Goal: Information Seeking & Learning: Learn about a topic

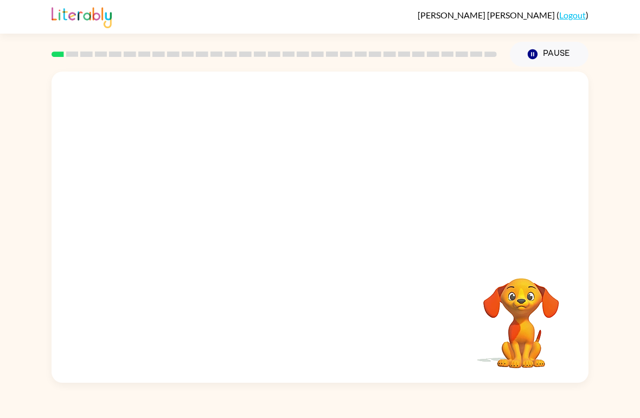
click at [195, 202] on video "Your browser must support playing .mp4 files to use Literably. Please try using…" at bounding box center [320, 164] width 537 height 184
click at [193, 198] on video "Your browser must support playing .mp4 files to use Literably. Please try using…" at bounding box center [320, 164] width 537 height 184
click at [190, 204] on video "Your browser must support playing .mp4 files to use Literably. Please try using…" at bounding box center [320, 164] width 537 height 184
click at [313, 244] on button "button" at bounding box center [319, 233] width 69 height 40
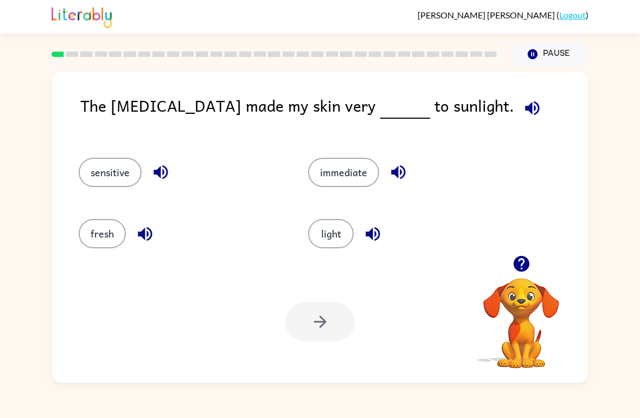
click at [330, 232] on button "light" at bounding box center [331, 233] width 46 height 29
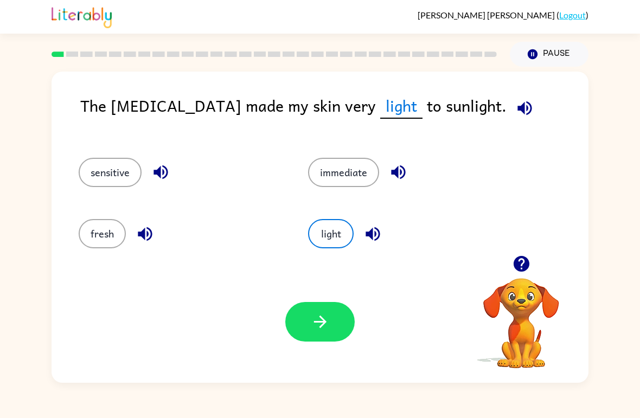
click at [329, 317] on icon "button" at bounding box center [320, 321] width 19 height 19
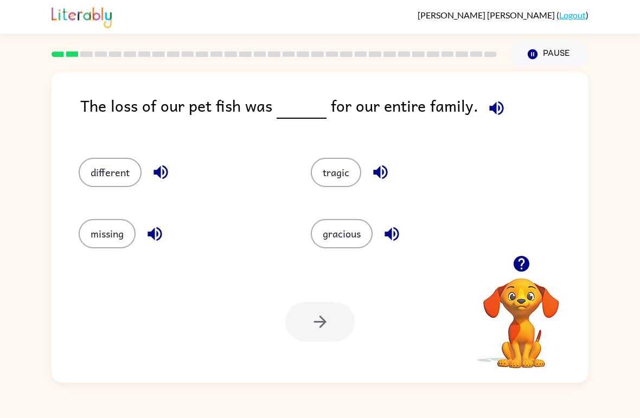
click at [340, 184] on button "tragic" at bounding box center [336, 172] width 50 height 29
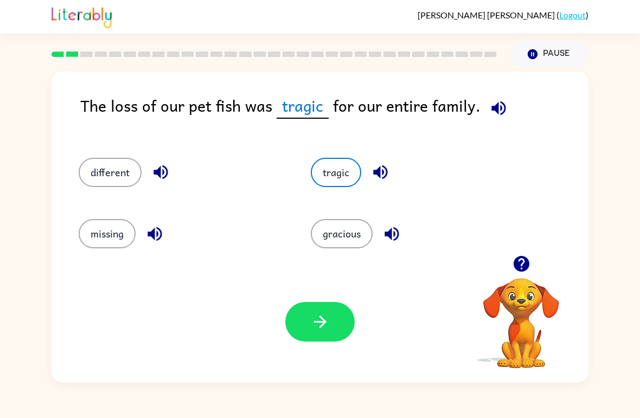
click at [312, 317] on icon "button" at bounding box center [320, 321] width 19 height 19
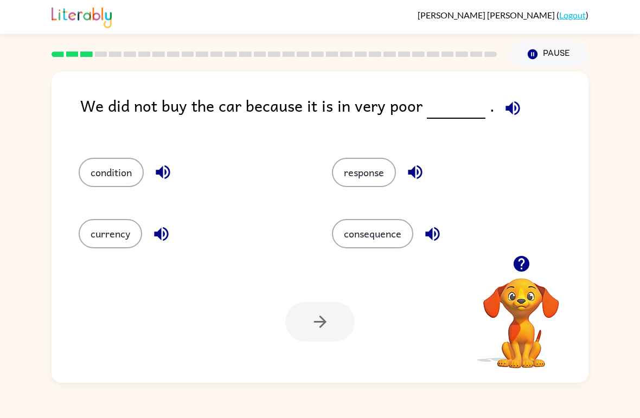
click at [509, 104] on icon "button" at bounding box center [512, 108] width 14 height 14
click at [515, 108] on icon "button" at bounding box center [512, 108] width 19 height 19
click at [401, 240] on button "consequence" at bounding box center [372, 233] width 81 height 29
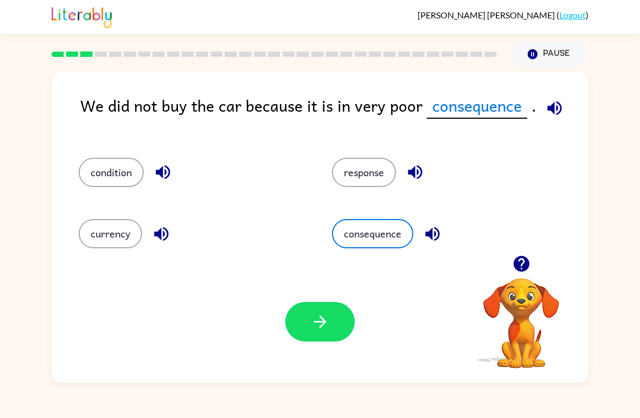
click at [111, 183] on button "condition" at bounding box center [111, 172] width 65 height 29
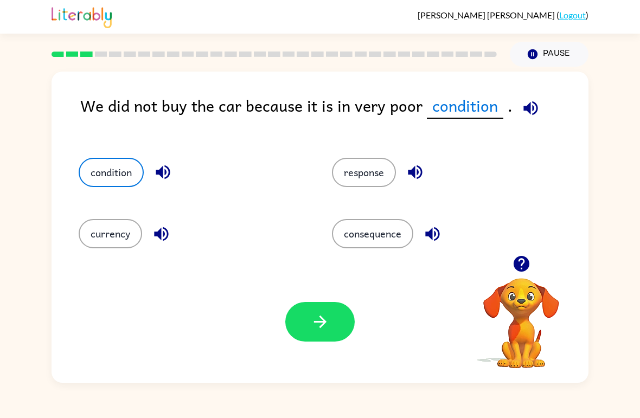
click at [321, 334] on button "button" at bounding box center [319, 322] width 69 height 40
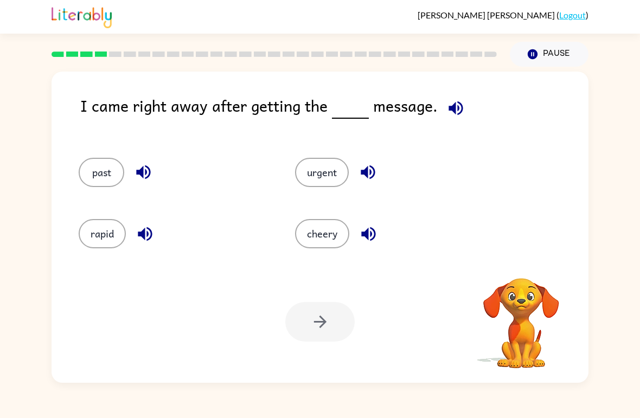
click at [463, 110] on button "button" at bounding box center [456, 108] width 28 height 28
click at [523, 264] on icon "button" at bounding box center [521, 263] width 19 height 19
click at [454, 107] on icon "button" at bounding box center [455, 108] width 19 height 19
click at [463, 102] on button "button" at bounding box center [456, 108] width 28 height 28
click at [100, 170] on button "past" at bounding box center [102, 172] width 46 height 29
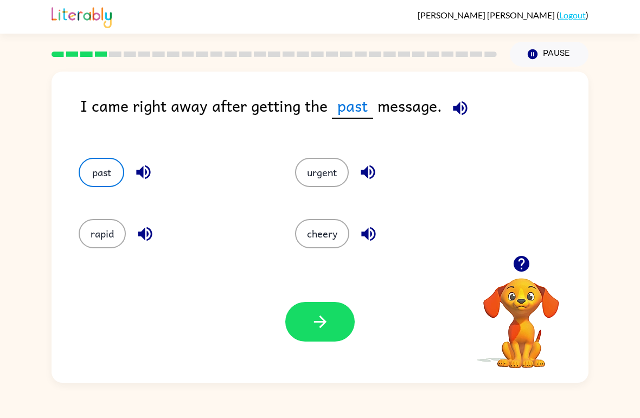
click at [463, 105] on icon "button" at bounding box center [460, 108] width 14 height 14
click at [101, 204] on div "rapid" at bounding box center [166, 228] width 216 height 61
click at [94, 231] on button "rapid" at bounding box center [102, 233] width 47 height 29
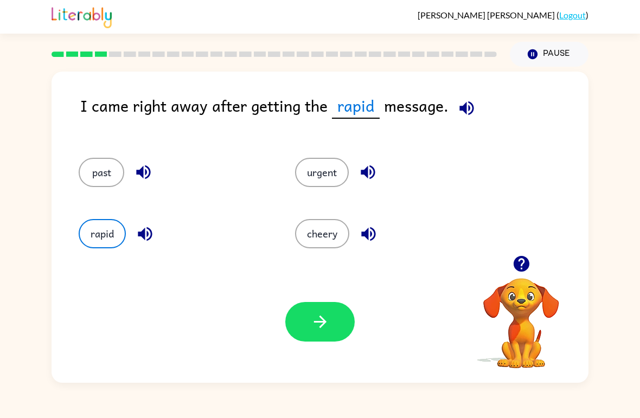
click at [323, 177] on button "urgent" at bounding box center [322, 172] width 54 height 29
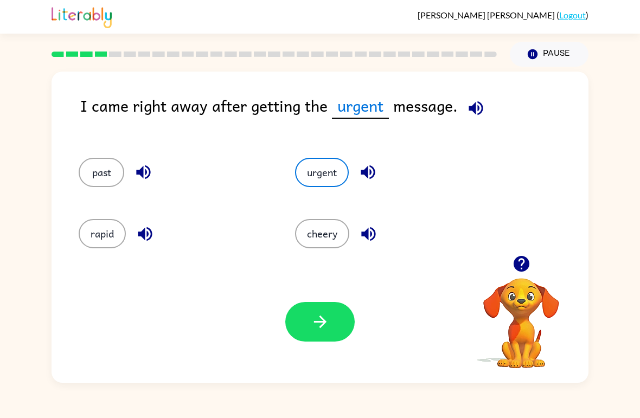
click at [305, 221] on button "cheery" at bounding box center [322, 233] width 54 height 29
click at [100, 169] on button "past" at bounding box center [102, 172] width 46 height 29
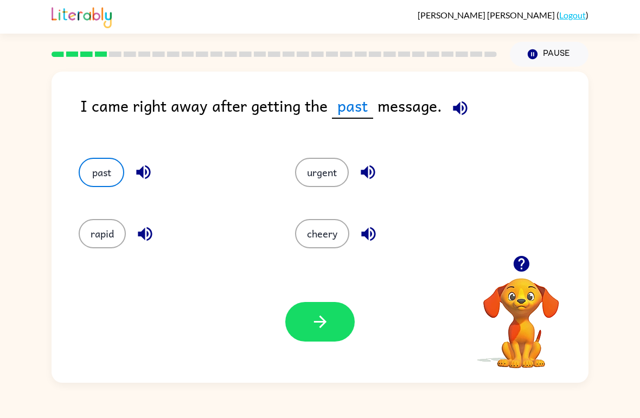
click at [325, 142] on div "urgent" at bounding box center [382, 167] width 216 height 61
click at [329, 181] on button "urgent" at bounding box center [322, 172] width 54 height 29
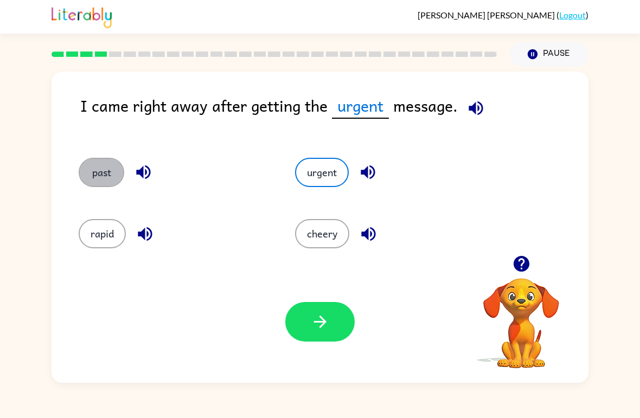
click at [98, 169] on button "past" at bounding box center [102, 172] width 46 height 29
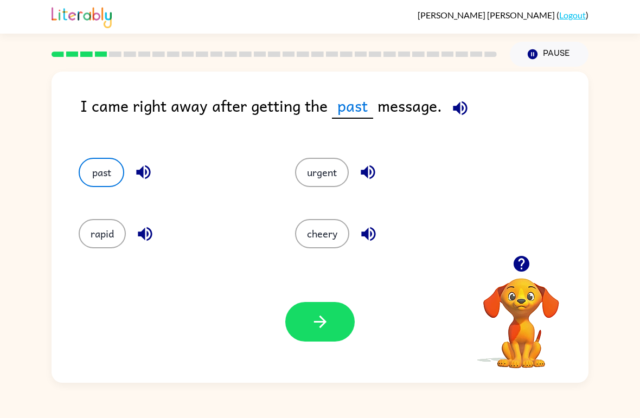
click at [312, 328] on icon "button" at bounding box center [320, 321] width 19 height 19
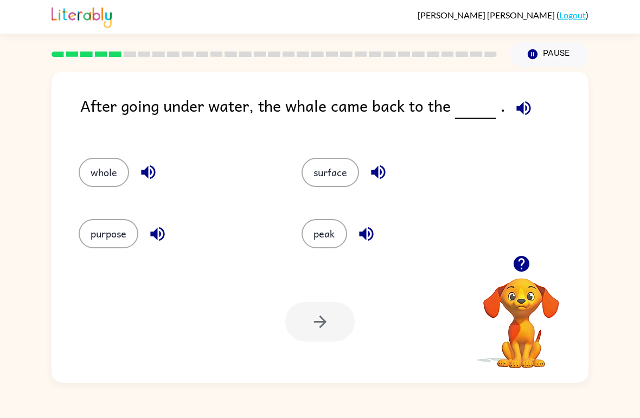
click at [528, 103] on icon "button" at bounding box center [523, 108] width 19 height 19
click at [521, 255] on icon "button" at bounding box center [521, 263] width 19 height 19
click at [527, 106] on icon "button" at bounding box center [523, 108] width 19 height 19
click at [529, 97] on span at bounding box center [521, 105] width 32 height 24
click at [522, 107] on icon "button" at bounding box center [523, 108] width 14 height 14
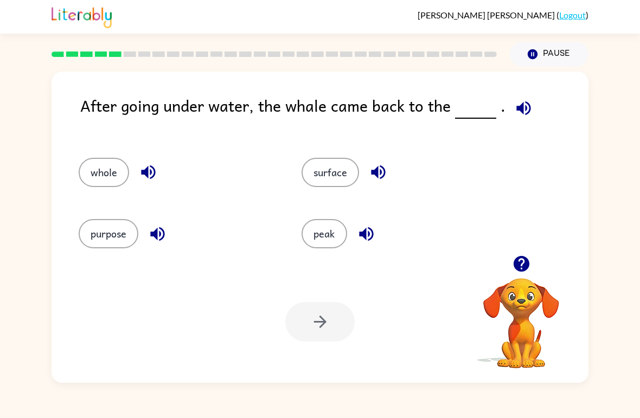
click at [326, 169] on button "surface" at bounding box center [330, 172] width 57 height 29
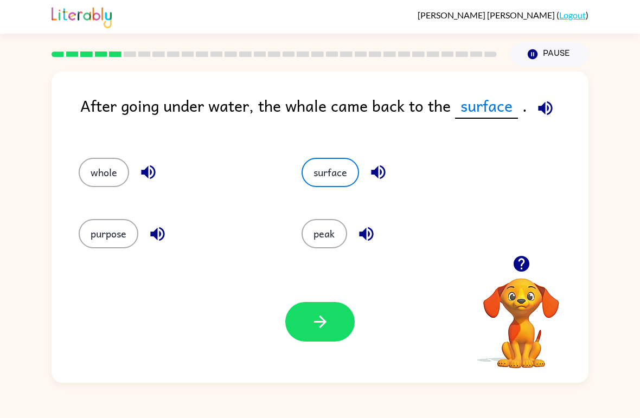
click at [317, 332] on button "button" at bounding box center [319, 322] width 69 height 40
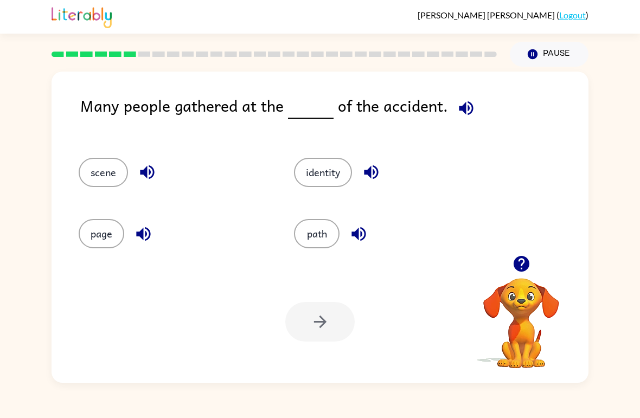
click at [94, 159] on button "scene" at bounding box center [103, 172] width 49 height 29
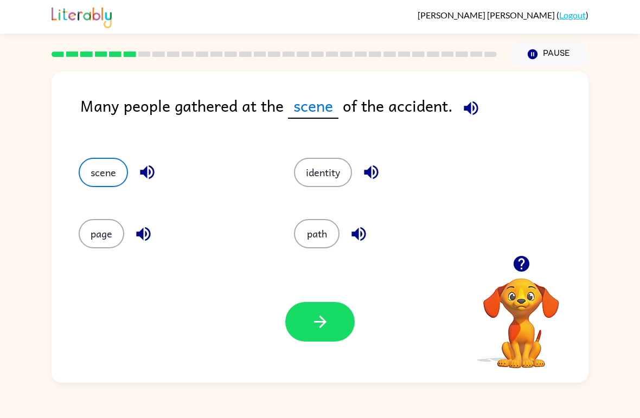
click at [107, 236] on button "page" at bounding box center [102, 233] width 46 height 29
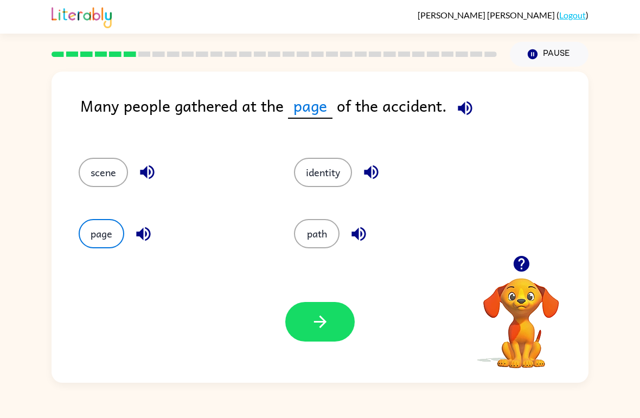
click at [313, 174] on button "identity" at bounding box center [323, 172] width 58 height 29
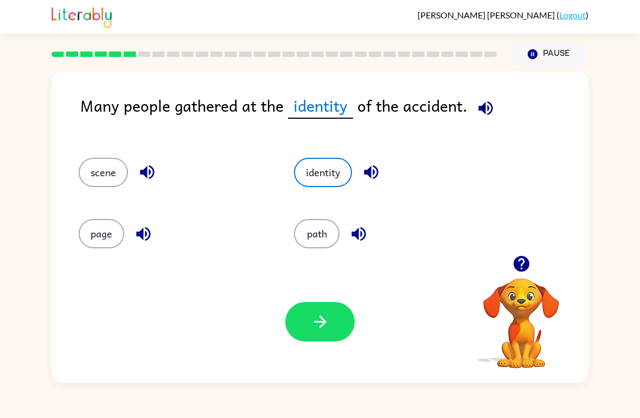
click at [314, 230] on button "path" at bounding box center [317, 233] width 46 height 29
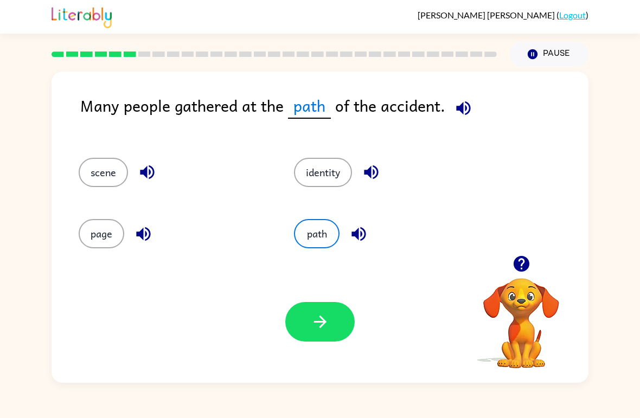
click at [492, 68] on div at bounding box center [274, 54] width 458 height 38
click at [469, 113] on icon "button" at bounding box center [463, 108] width 19 height 19
click at [339, 174] on button "identity" at bounding box center [323, 172] width 58 height 29
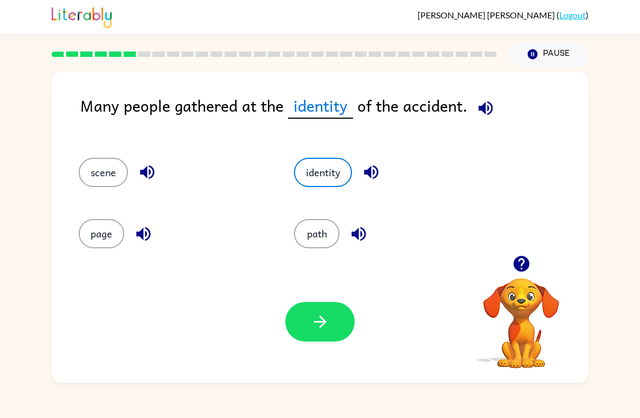
click at [489, 102] on icon "button" at bounding box center [485, 108] width 19 height 19
click at [320, 323] on icon "button" at bounding box center [319, 322] width 12 height 12
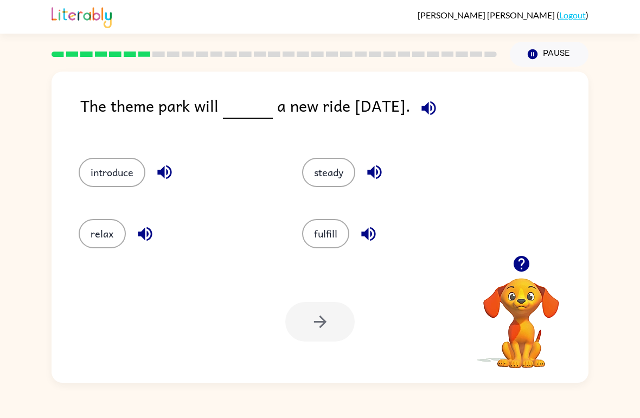
click at [108, 187] on button "introduce" at bounding box center [112, 172] width 67 height 29
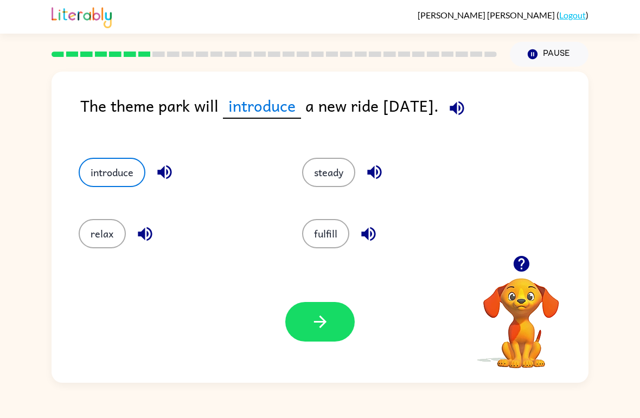
click at [92, 222] on button "relax" at bounding box center [102, 233] width 47 height 29
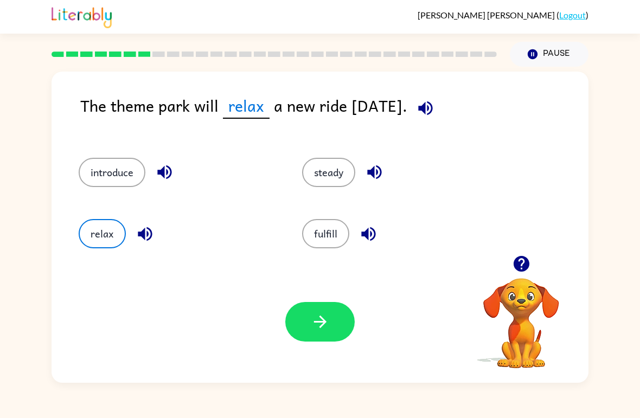
click at [346, 174] on button "steady" at bounding box center [328, 172] width 53 height 29
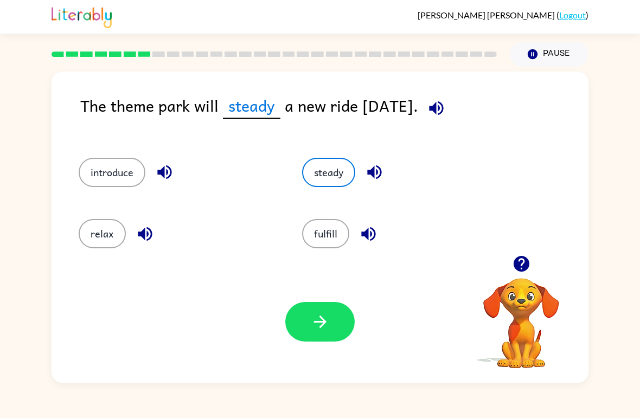
click at [450, 105] on button "button" at bounding box center [436, 108] width 28 height 28
click at [96, 185] on button "introduce" at bounding box center [112, 172] width 67 height 29
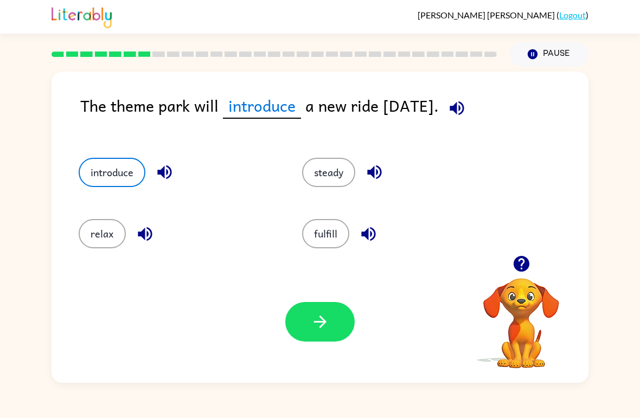
click at [320, 323] on icon "button" at bounding box center [319, 322] width 12 height 12
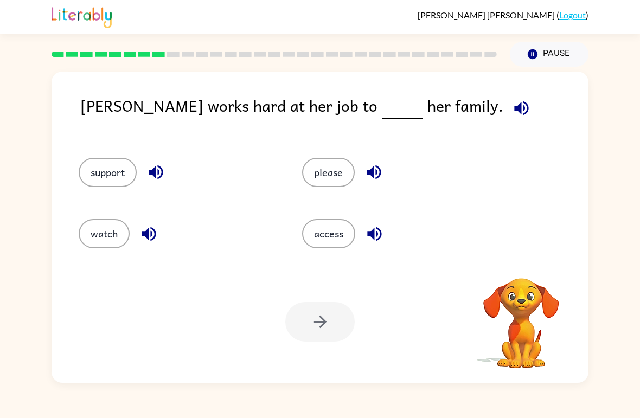
click at [453, 100] on div "[PERSON_NAME] works hard at her job to her family." at bounding box center [334, 114] width 508 height 43
click at [514, 108] on icon "button" at bounding box center [521, 108] width 14 height 14
click at [104, 187] on button "support" at bounding box center [108, 172] width 58 height 29
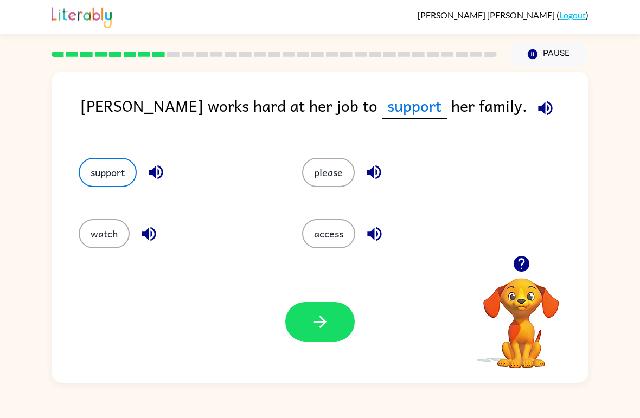
click at [323, 324] on icon "button" at bounding box center [320, 321] width 19 height 19
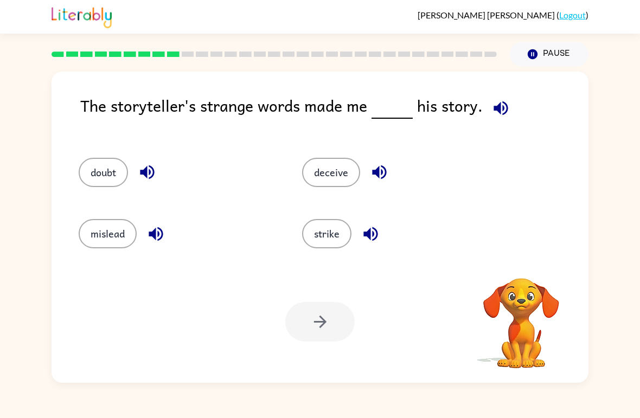
click at [509, 110] on button "button" at bounding box center [501, 108] width 28 height 28
click at [507, 111] on button "button" at bounding box center [501, 108] width 28 height 28
click at [504, 113] on icon "button" at bounding box center [500, 108] width 19 height 19
click at [500, 98] on button "button" at bounding box center [501, 108] width 28 height 28
click at [97, 235] on button "mislead" at bounding box center [108, 233] width 58 height 29
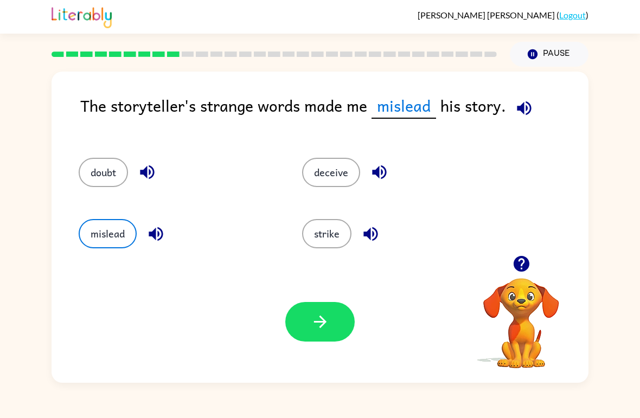
click at [105, 162] on button "doubt" at bounding box center [103, 172] width 49 height 29
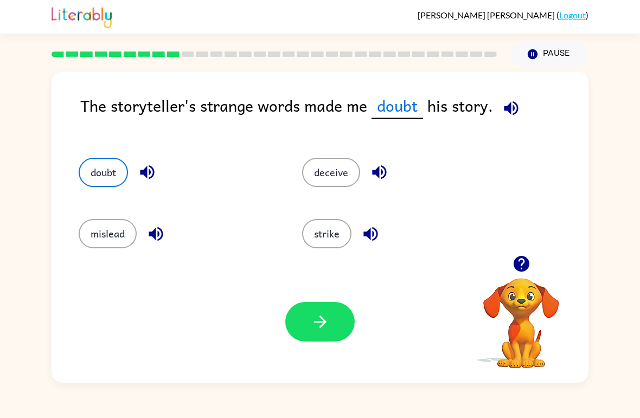
click at [332, 242] on button "strike" at bounding box center [326, 233] width 49 height 29
click at [108, 165] on button "doubt" at bounding box center [103, 172] width 49 height 29
click at [335, 334] on button "button" at bounding box center [319, 322] width 69 height 40
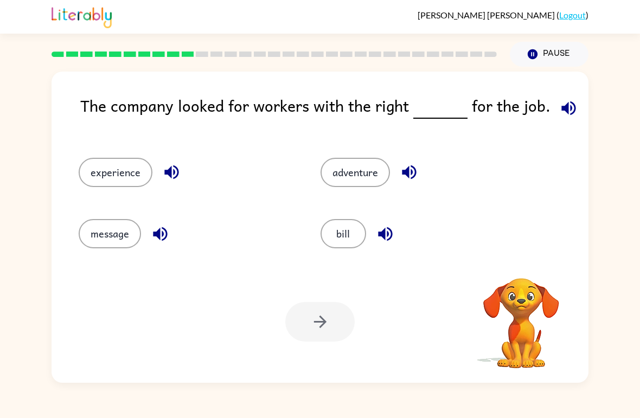
click at [577, 94] on div "The company looked for workers with the right for the job." at bounding box center [334, 114] width 508 height 43
click at [576, 94] on span at bounding box center [566, 105] width 32 height 24
click at [567, 113] on icon "button" at bounding box center [568, 108] width 14 height 14
click at [567, 113] on icon "button" at bounding box center [568, 108] width 19 height 19
click at [575, 105] on button "button" at bounding box center [569, 108] width 28 height 28
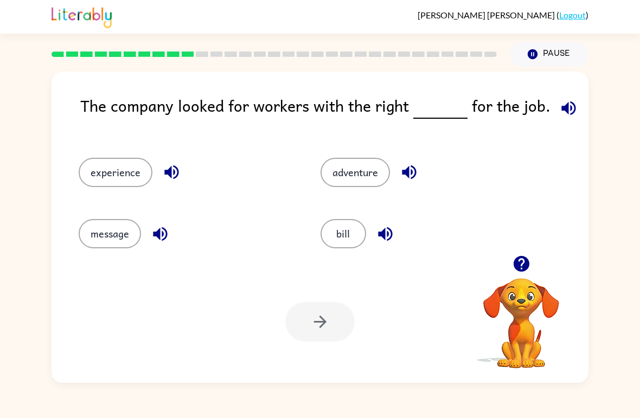
click at [108, 167] on button "experience" at bounding box center [116, 172] width 74 height 29
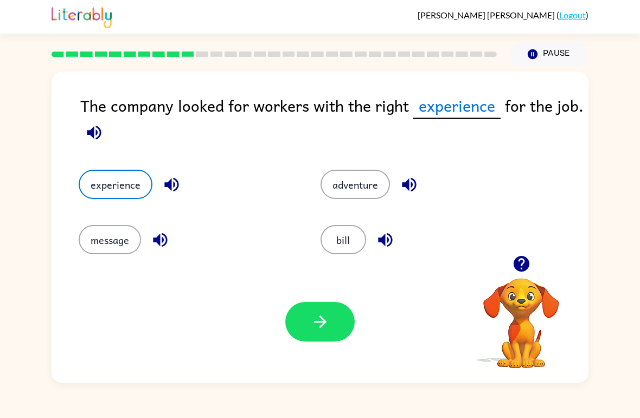
click at [315, 334] on button "button" at bounding box center [319, 322] width 69 height 40
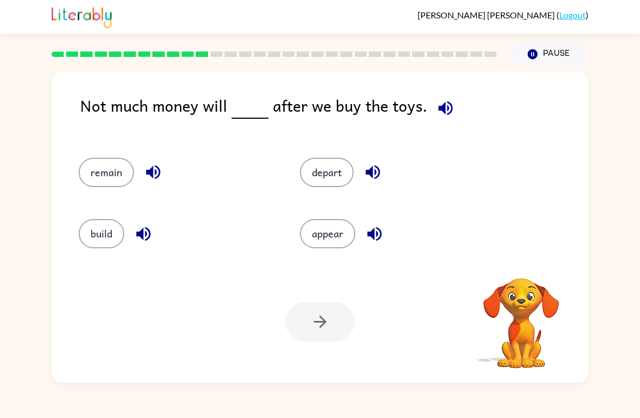
click at [463, 93] on div "Not much money will after we buy the toys. remain depart build appear Your brow…" at bounding box center [320, 227] width 537 height 311
click at [457, 97] on div "Not much money will after we buy the toys." at bounding box center [334, 114] width 508 height 43
click at [441, 107] on icon "button" at bounding box center [445, 108] width 19 height 19
click at [95, 171] on button "remain" at bounding box center [106, 172] width 55 height 29
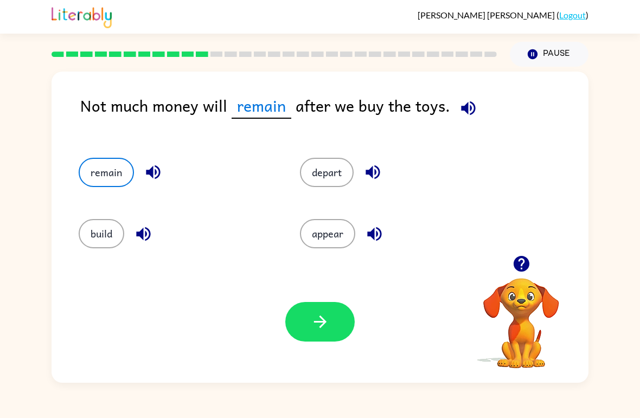
click at [91, 232] on button "build" at bounding box center [102, 233] width 46 height 29
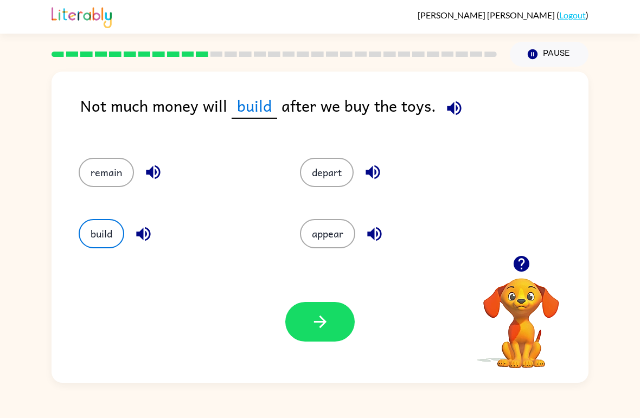
click at [331, 176] on button "depart" at bounding box center [327, 172] width 54 height 29
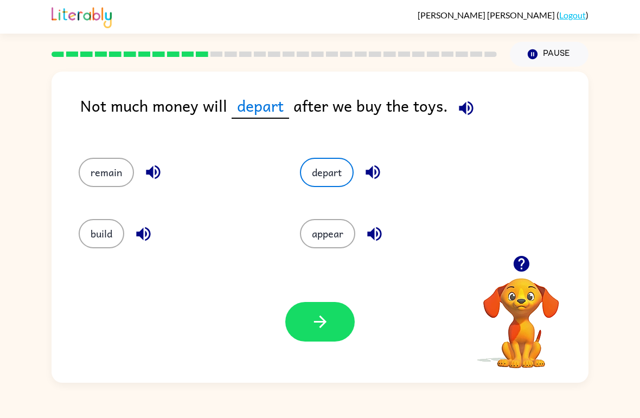
click at [347, 230] on button "appear" at bounding box center [327, 233] width 55 height 29
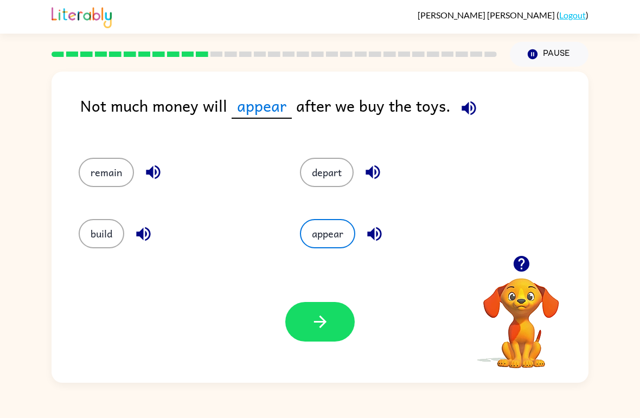
click at [98, 162] on button "remain" at bounding box center [106, 172] width 55 height 29
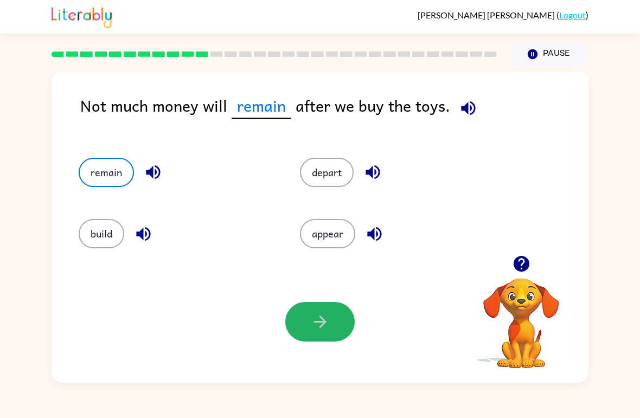
click at [313, 326] on icon "button" at bounding box center [320, 321] width 19 height 19
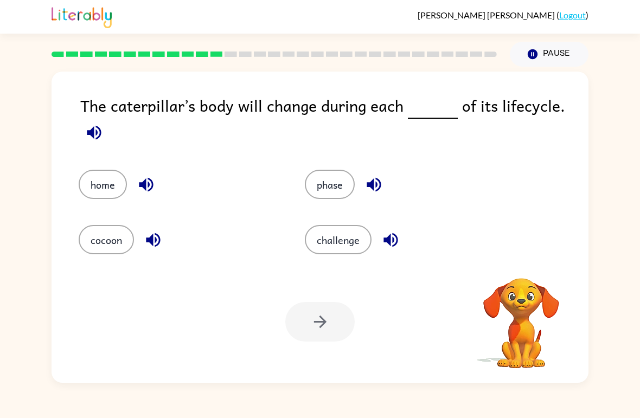
click at [87, 137] on icon "button" at bounding box center [94, 132] width 19 height 19
click at [107, 130] on button "button" at bounding box center [94, 133] width 28 height 28
click at [326, 195] on button "phase" at bounding box center [330, 184] width 50 height 29
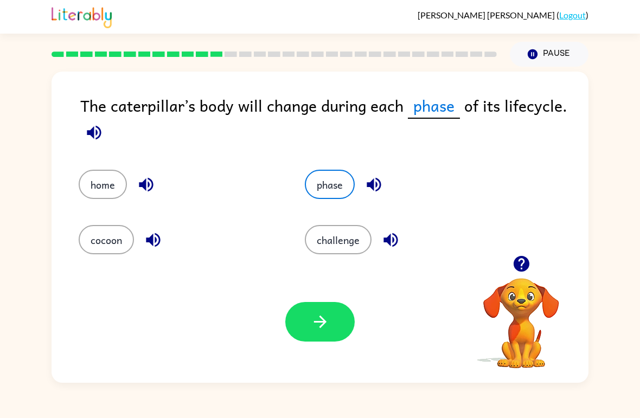
click at [317, 326] on icon "button" at bounding box center [320, 321] width 19 height 19
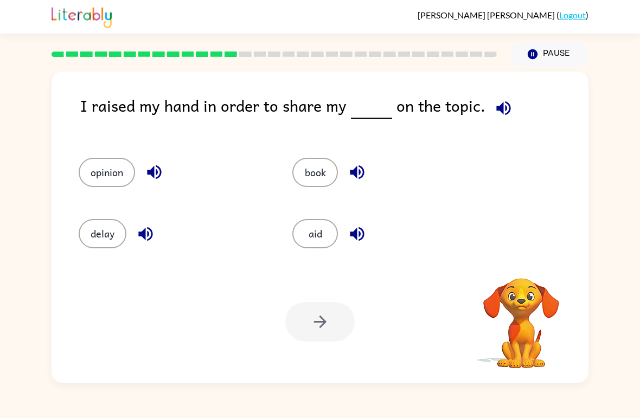
click at [504, 110] on icon "button" at bounding box center [503, 108] width 14 height 14
click at [503, 108] on icon "button" at bounding box center [503, 108] width 19 height 19
click at [510, 106] on button "button" at bounding box center [504, 108] width 28 height 28
click at [500, 105] on icon "button" at bounding box center [503, 108] width 19 height 19
click at [330, 171] on button "book" at bounding box center [315, 172] width 46 height 29
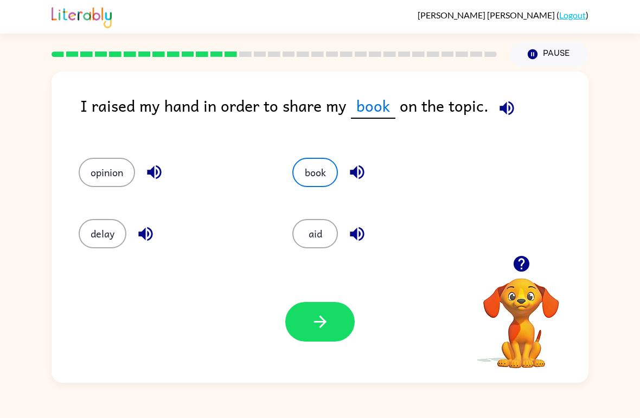
click at [318, 155] on div "book" at bounding box center [379, 167] width 214 height 61
click at [98, 178] on button "opinion" at bounding box center [107, 172] width 56 height 29
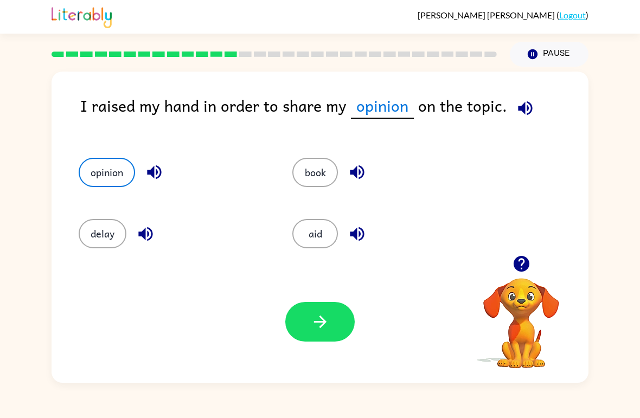
click at [336, 338] on button "button" at bounding box center [319, 322] width 69 height 40
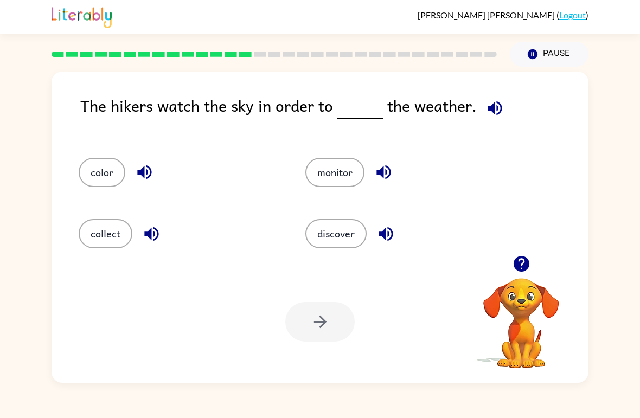
click at [488, 107] on icon "button" at bounding box center [495, 108] width 14 height 14
click at [100, 173] on button "color" at bounding box center [102, 172] width 47 height 29
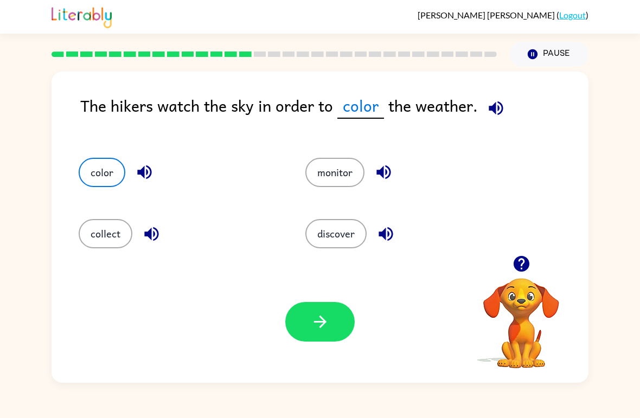
click at [494, 112] on icon "button" at bounding box center [496, 108] width 14 height 14
click at [97, 169] on button "color" at bounding box center [102, 172] width 47 height 29
click at [344, 220] on button "discover" at bounding box center [335, 233] width 61 height 29
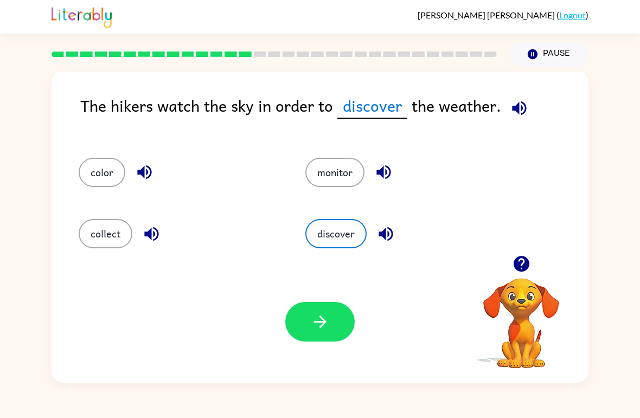
click at [348, 170] on button "monitor" at bounding box center [334, 172] width 59 height 29
click at [347, 170] on button "monitor" at bounding box center [334, 172] width 59 height 29
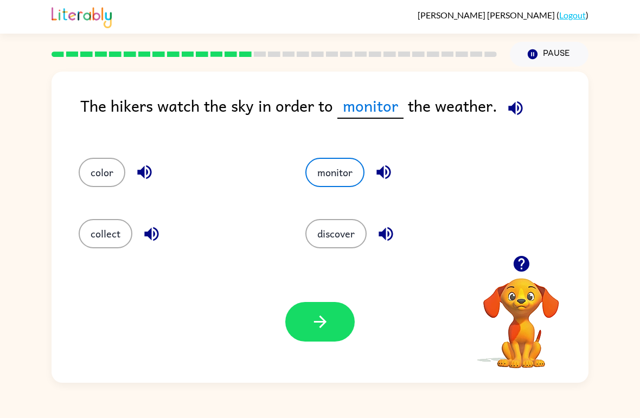
click at [314, 319] on icon "button" at bounding box center [320, 321] width 19 height 19
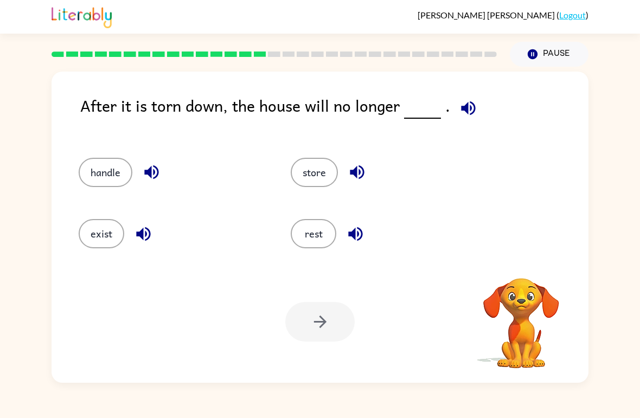
click at [463, 116] on icon "button" at bounding box center [468, 108] width 19 height 19
click at [106, 169] on button "handle" at bounding box center [106, 172] width 54 height 29
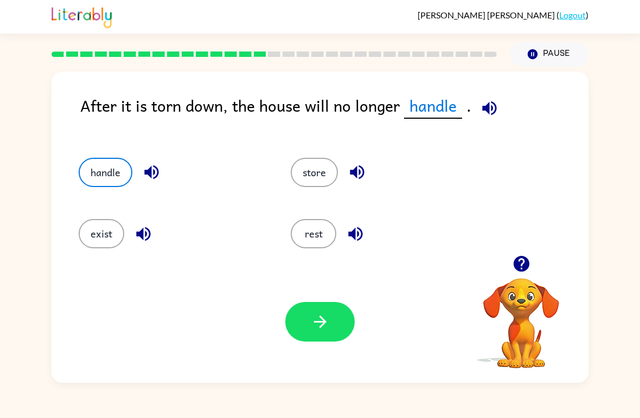
click at [105, 227] on button "exist" at bounding box center [102, 233] width 46 height 29
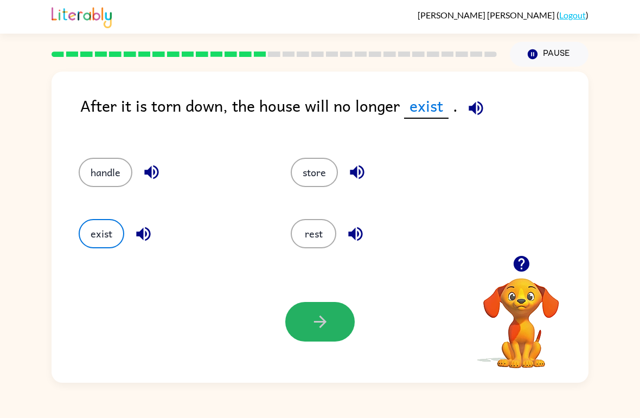
click at [318, 339] on button "button" at bounding box center [319, 322] width 69 height 40
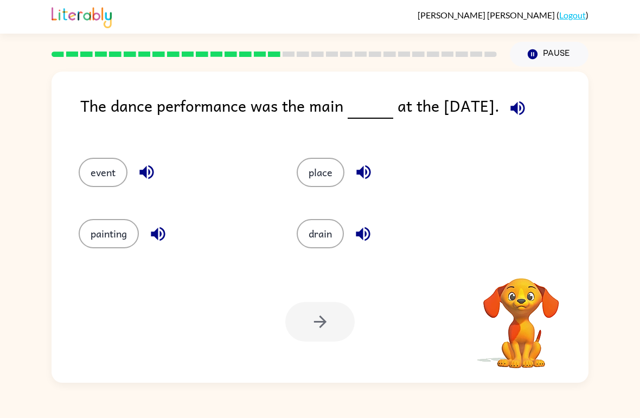
click at [530, 102] on button "button" at bounding box center [518, 108] width 28 height 28
click at [529, 97] on span at bounding box center [515, 105] width 32 height 24
click at [522, 108] on icon "button" at bounding box center [517, 108] width 19 height 19
click at [98, 155] on div "event" at bounding box center [167, 167] width 218 height 61
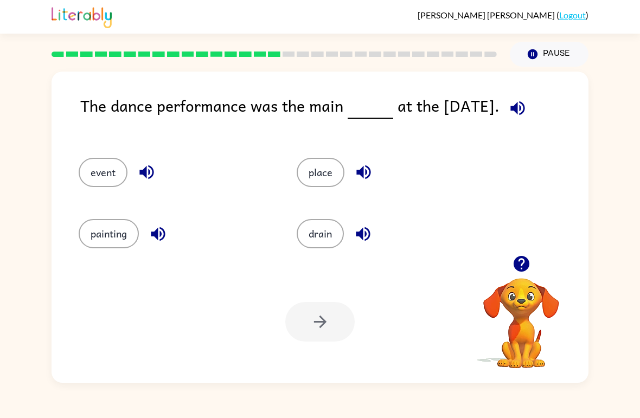
click at [92, 183] on button "event" at bounding box center [103, 172] width 49 height 29
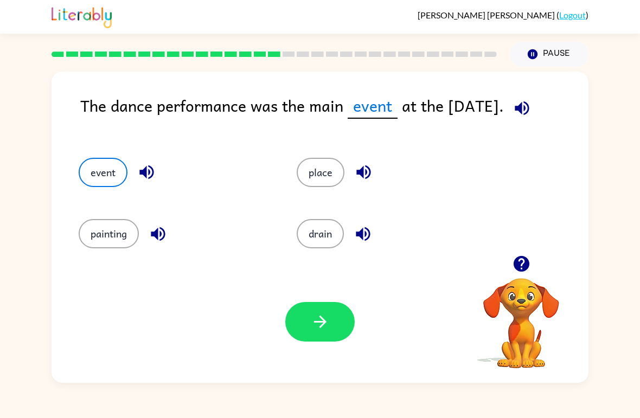
click at [102, 235] on button "painting" at bounding box center [109, 233] width 60 height 29
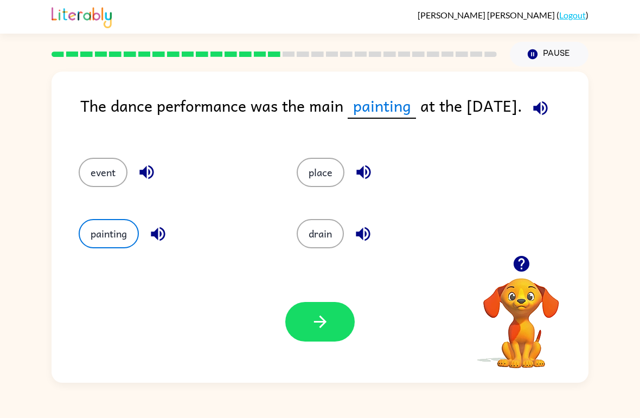
click at [335, 168] on button "place" at bounding box center [321, 172] width 48 height 29
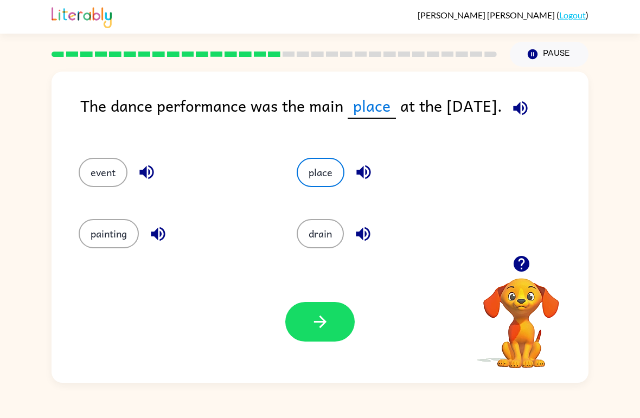
click at [309, 223] on button "drain" at bounding box center [320, 233] width 47 height 29
click at [322, 165] on button "place" at bounding box center [321, 172] width 48 height 29
click at [300, 324] on button "button" at bounding box center [319, 322] width 69 height 40
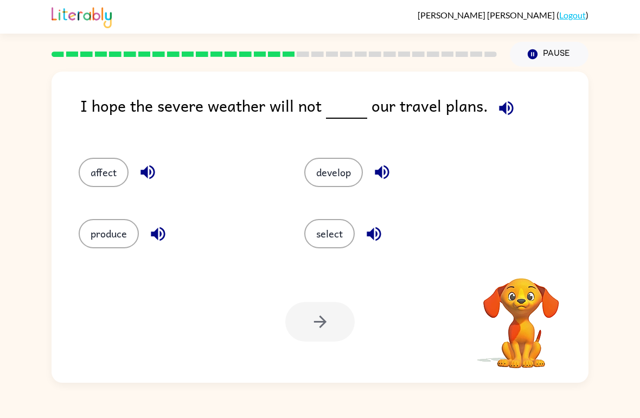
click at [509, 106] on icon "button" at bounding box center [506, 108] width 19 height 19
click at [100, 174] on button "affect" at bounding box center [104, 172] width 50 height 29
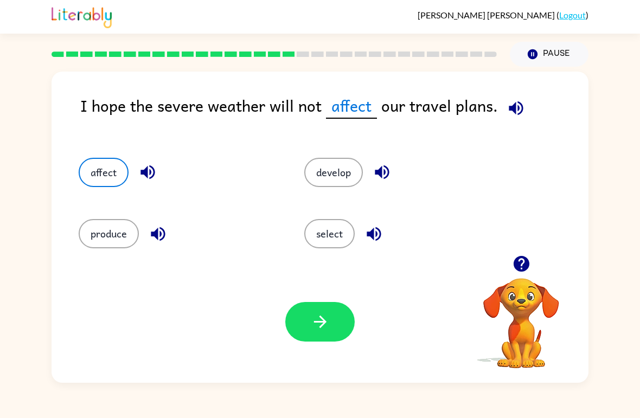
click at [330, 335] on button "button" at bounding box center [319, 322] width 69 height 40
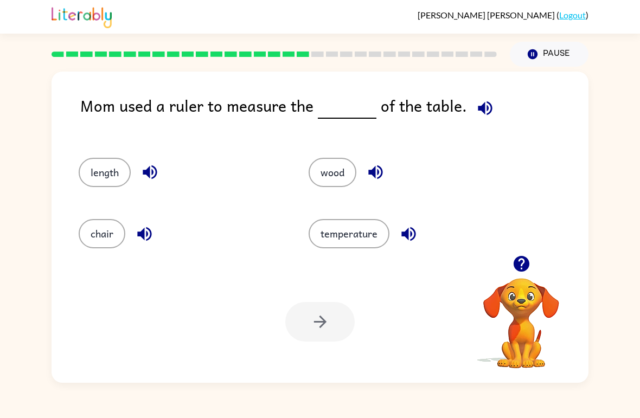
click at [523, 261] on icon "button" at bounding box center [521, 263] width 19 height 19
click at [495, 99] on div "Mom used a ruler to measure the of the table." at bounding box center [334, 114] width 508 height 43
click at [482, 107] on icon "button" at bounding box center [485, 108] width 14 height 14
click at [80, 156] on div "length" at bounding box center [173, 167] width 230 height 61
click at [82, 171] on button "length" at bounding box center [105, 172] width 52 height 29
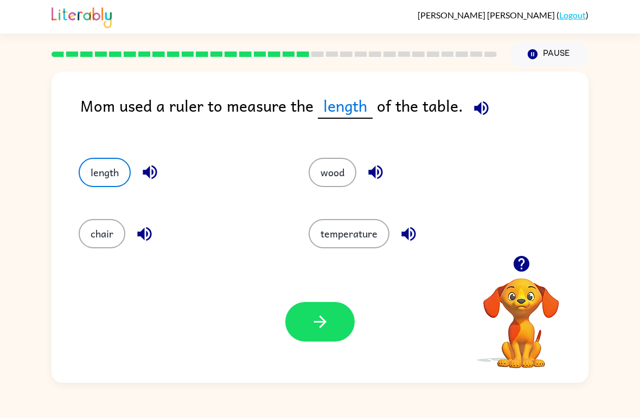
click at [323, 325] on icon "button" at bounding box center [319, 322] width 12 height 12
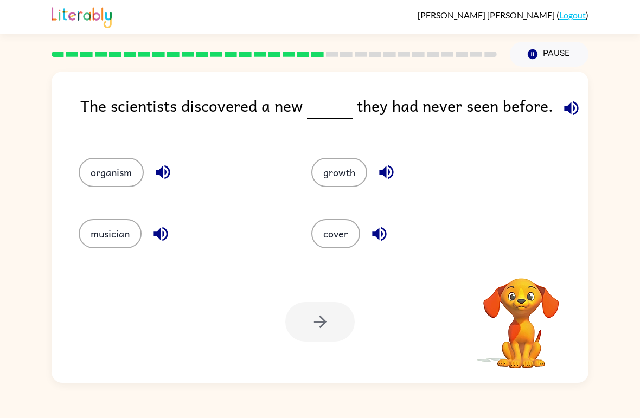
click at [569, 107] on icon "button" at bounding box center [571, 108] width 14 height 14
click at [563, 114] on icon "button" at bounding box center [571, 108] width 19 height 19
click at [568, 104] on icon "button" at bounding box center [571, 108] width 19 height 19
click at [575, 102] on icon "button" at bounding box center [571, 108] width 19 height 19
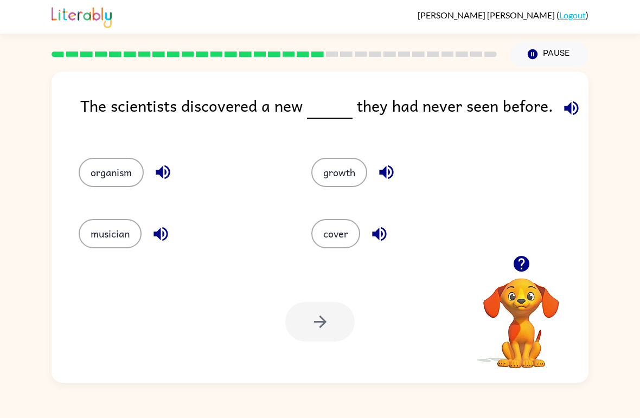
click at [574, 101] on icon "button" at bounding box center [571, 108] width 19 height 19
click at [573, 106] on icon "button" at bounding box center [571, 108] width 14 height 14
click at [572, 105] on icon "button" at bounding box center [571, 108] width 14 height 14
click at [569, 107] on icon "button" at bounding box center [571, 108] width 14 height 14
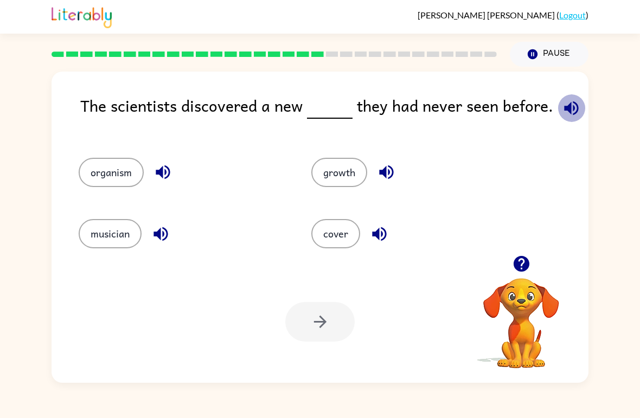
click at [573, 112] on icon "button" at bounding box center [571, 108] width 19 height 19
click at [569, 105] on icon "button" at bounding box center [571, 108] width 19 height 19
click at [547, 96] on div "The scientists discovered a new they had never seen before." at bounding box center [334, 114] width 508 height 43
click at [563, 96] on button "button" at bounding box center [572, 108] width 28 height 28
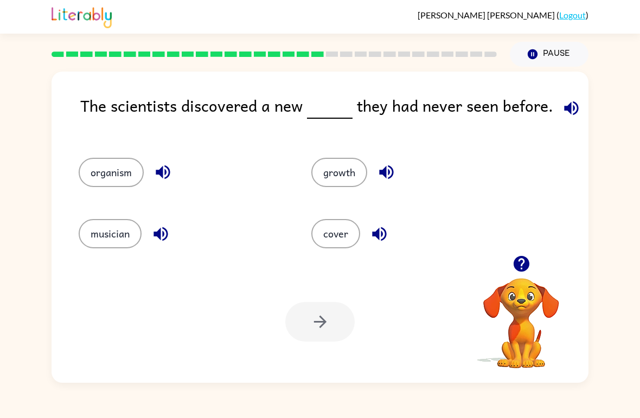
click at [579, 100] on span at bounding box center [569, 105] width 32 height 24
click at [93, 244] on button "musician" at bounding box center [110, 233] width 63 height 29
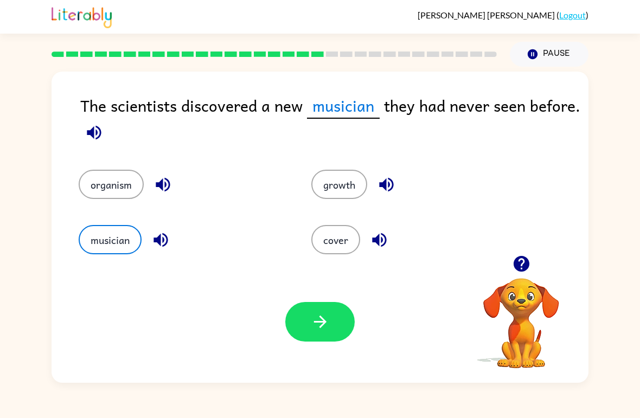
click at [105, 190] on button "organism" at bounding box center [111, 184] width 65 height 29
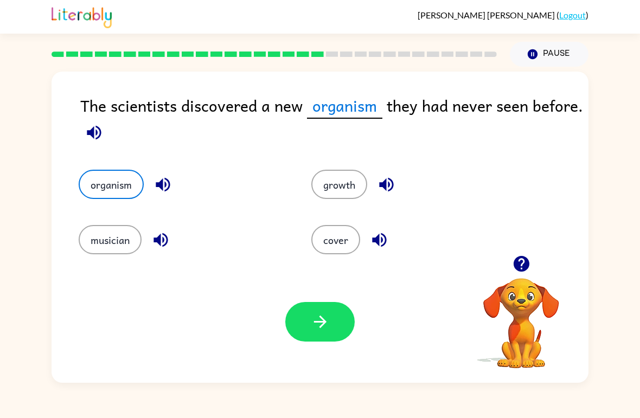
click at [311, 342] on button "button" at bounding box center [319, 322] width 69 height 40
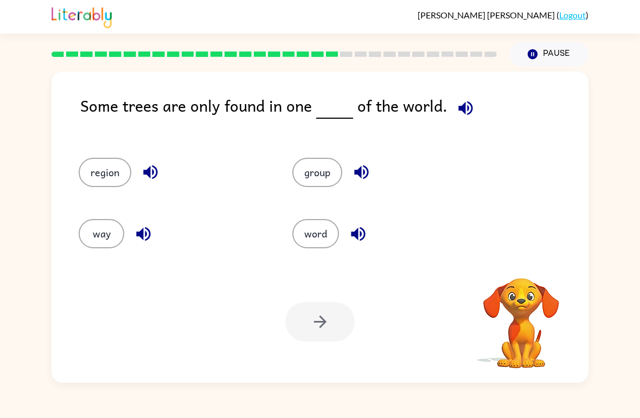
click at [470, 106] on icon "button" at bounding box center [465, 108] width 19 height 19
click at [104, 177] on button "region" at bounding box center [105, 172] width 53 height 29
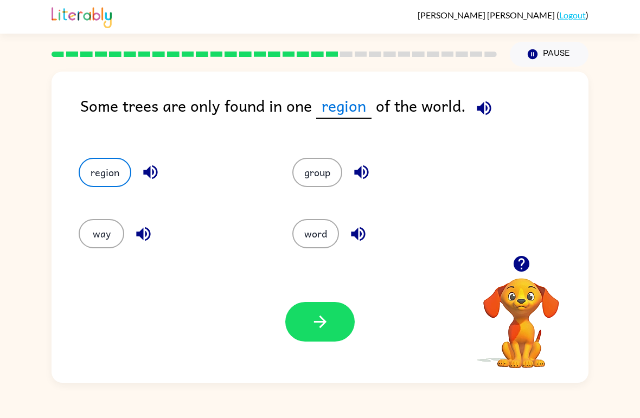
click at [321, 323] on icon "button" at bounding box center [319, 322] width 12 height 12
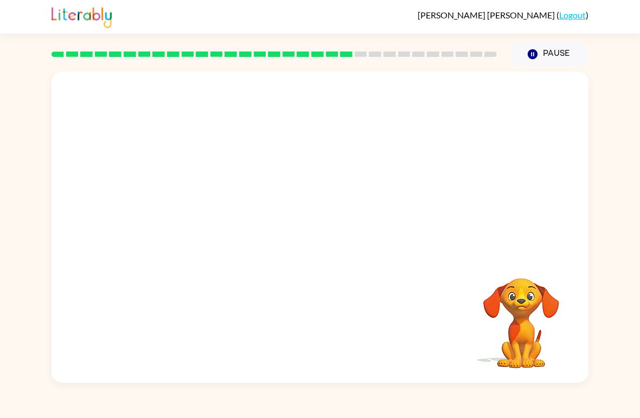
click at [229, 215] on video "Your browser must support playing .mp4 files to use Literably. Please try using…" at bounding box center [320, 164] width 537 height 184
click at [213, 224] on video "Your browser must support playing .mp4 files to use Literably. Please try using…" at bounding box center [320, 164] width 537 height 184
click at [223, 222] on video "Your browser must support playing .mp4 files to use Literably. Please try using…" at bounding box center [320, 164] width 537 height 184
click at [217, 225] on video "Your browser must support playing .mp4 files to use Literably. Please try using…" at bounding box center [320, 164] width 537 height 184
click at [214, 218] on video "Your browser must support playing .mp4 files to use Literably. Please try using…" at bounding box center [320, 164] width 537 height 184
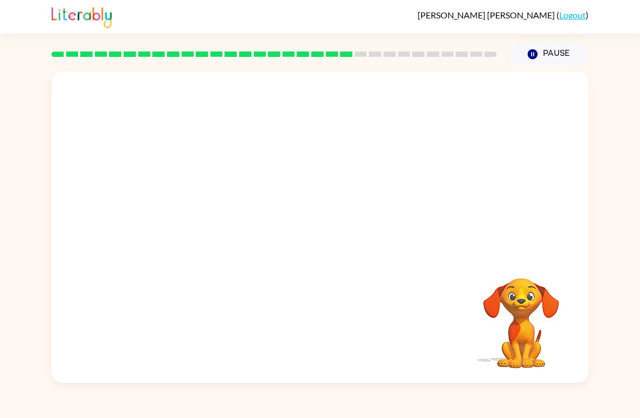
click at [209, 223] on video "Your browser must support playing .mp4 files to use Literably. Please try using…" at bounding box center [320, 164] width 537 height 184
click at [204, 220] on video "Your browser must support playing .mp4 files to use Literably. Please try using…" at bounding box center [320, 164] width 537 height 184
click at [208, 229] on video "Your browser must support playing .mp4 files to use Literably. Please try using…" at bounding box center [320, 164] width 537 height 184
click at [219, 230] on video "Your browser must support playing .mp4 files to use Literably. Please try using…" at bounding box center [320, 164] width 537 height 184
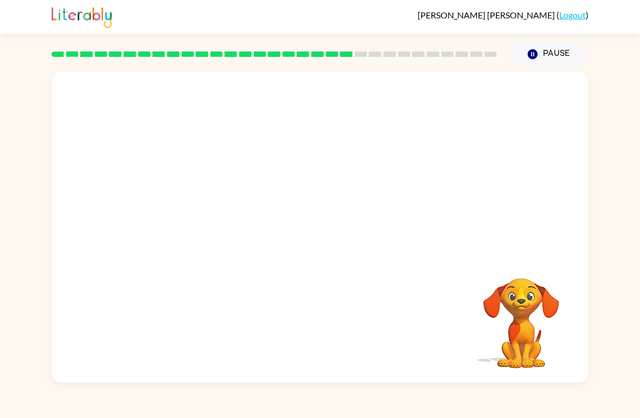
click at [212, 229] on video "Your browser must support playing .mp4 files to use Literably. Please try using…" at bounding box center [320, 164] width 537 height 184
click at [209, 228] on video "Your browser must support playing .mp4 files to use Literably. Please try using…" at bounding box center [320, 164] width 537 height 184
click at [216, 227] on video "Your browser must support playing .mp4 files to use Literably. Please try using…" at bounding box center [320, 164] width 537 height 184
click at [305, 235] on button "button" at bounding box center [319, 233] width 69 height 40
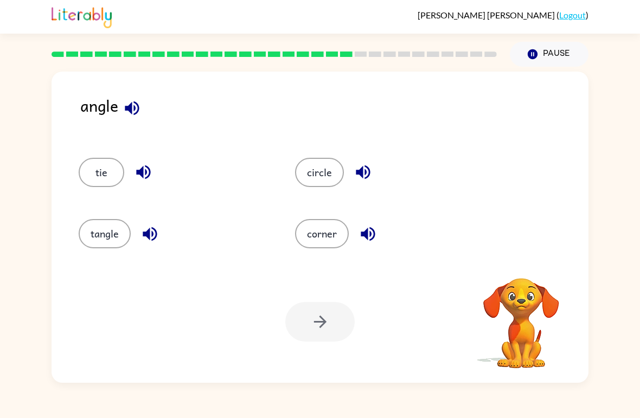
click at [106, 228] on button "tangle" at bounding box center [105, 233] width 52 height 29
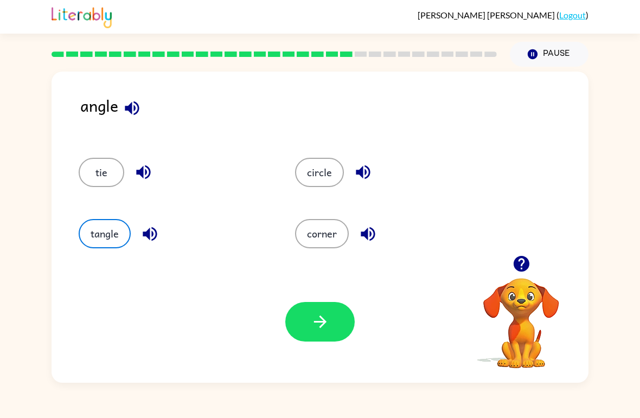
click at [330, 234] on button "corner" at bounding box center [322, 233] width 54 height 29
click at [126, 97] on button "button" at bounding box center [132, 108] width 28 height 28
click at [137, 168] on icon "button" at bounding box center [143, 172] width 19 height 19
click at [137, 228] on button "button" at bounding box center [150, 234] width 28 height 28
click at [358, 176] on icon "button" at bounding box center [363, 172] width 19 height 19
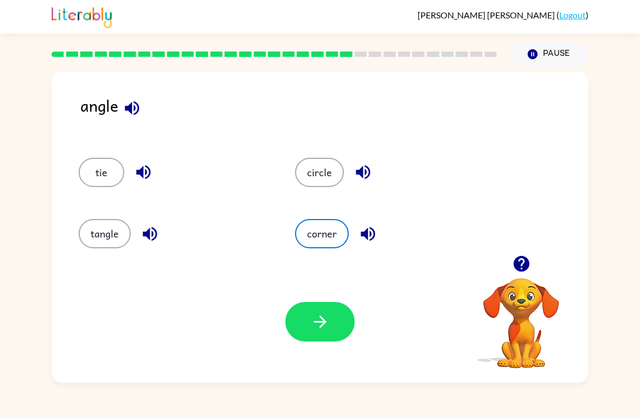
click at [348, 232] on button "corner" at bounding box center [322, 233] width 54 height 29
click at [369, 235] on icon "button" at bounding box center [367, 234] width 19 height 19
click at [306, 319] on button "button" at bounding box center [319, 322] width 69 height 40
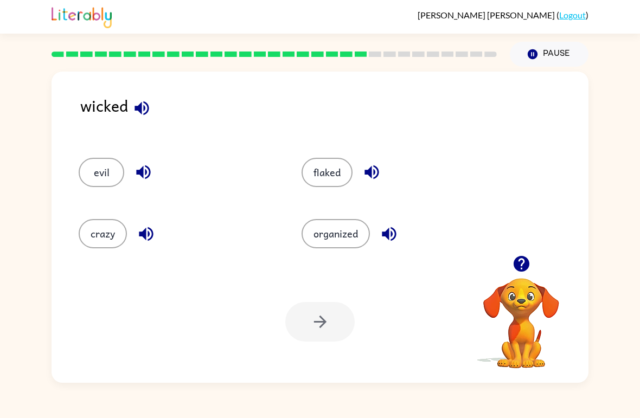
click at [139, 118] on icon "button" at bounding box center [141, 108] width 19 height 19
click at [142, 174] on icon "button" at bounding box center [143, 172] width 14 height 14
click at [133, 239] on button "button" at bounding box center [146, 234] width 28 height 28
click at [371, 162] on button "button" at bounding box center [372, 172] width 28 height 28
click at [376, 236] on button "button" at bounding box center [389, 234] width 28 height 28
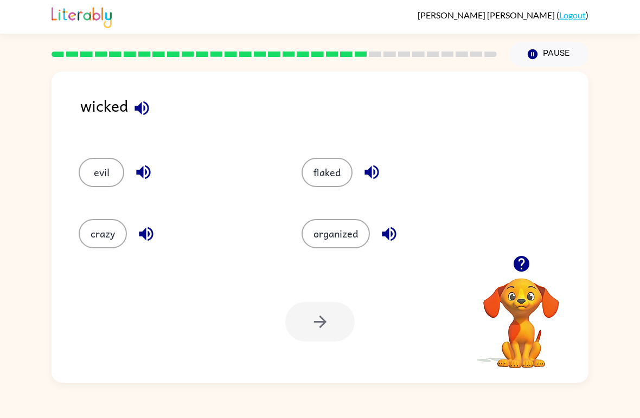
click at [100, 161] on button "evil" at bounding box center [102, 172] width 46 height 29
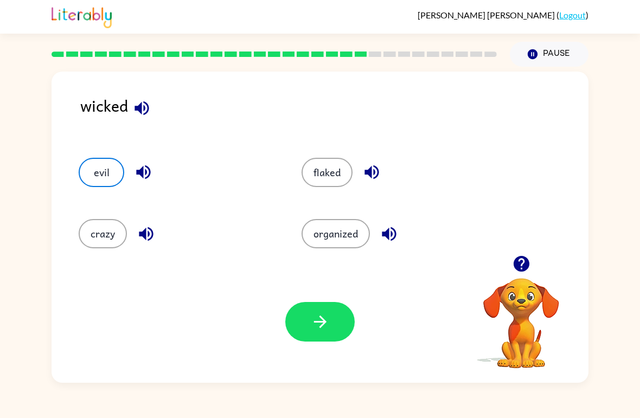
click at [303, 335] on button "button" at bounding box center [319, 322] width 69 height 40
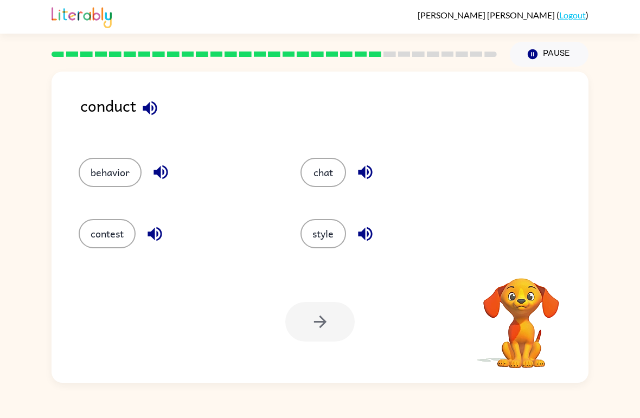
click at [146, 97] on button "button" at bounding box center [150, 108] width 28 height 28
click at [157, 156] on div "behavior" at bounding box center [169, 167] width 222 height 61
click at [153, 163] on icon "button" at bounding box center [160, 172] width 19 height 19
click at [106, 175] on button "behavior" at bounding box center [110, 172] width 63 height 29
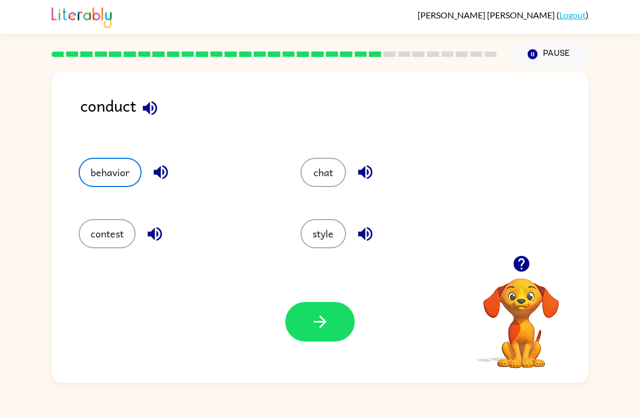
click at [302, 333] on button "button" at bounding box center [319, 322] width 69 height 40
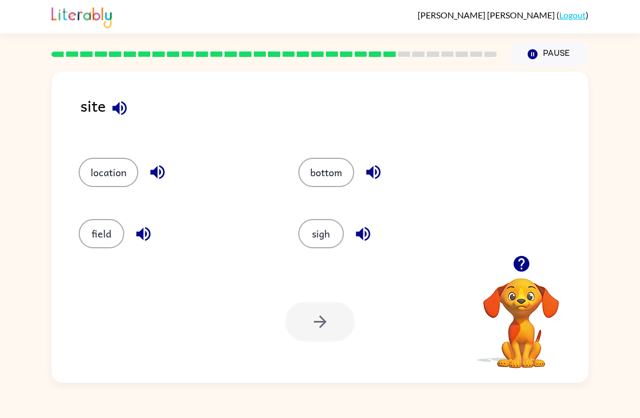
click at [117, 106] on icon "button" at bounding box center [119, 108] width 14 height 14
click at [174, 154] on div "location" at bounding box center [168, 167] width 220 height 61
click at [157, 184] on button "button" at bounding box center [158, 172] width 28 height 28
click at [133, 220] on div "field" at bounding box center [176, 233] width 195 height 29
click at [155, 232] on button "button" at bounding box center [144, 234] width 28 height 28
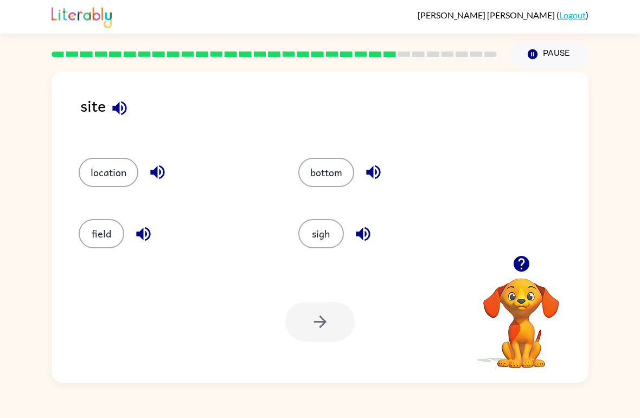
click at [376, 232] on button "button" at bounding box center [363, 234] width 28 height 28
click at [114, 101] on icon "button" at bounding box center [119, 108] width 19 height 19
click at [374, 232] on button "button" at bounding box center [363, 234] width 28 height 28
click at [334, 241] on button "sigh" at bounding box center [321, 233] width 46 height 29
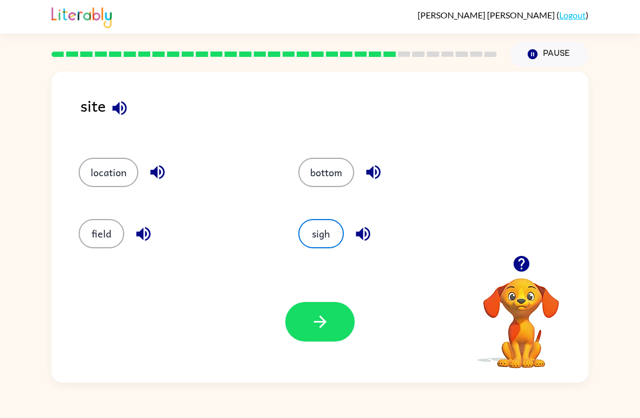
click at [382, 172] on icon "button" at bounding box center [373, 172] width 19 height 19
click at [100, 212] on div "field" at bounding box center [168, 228] width 220 height 61
click at [102, 163] on button "location" at bounding box center [109, 172] width 60 height 29
click at [322, 331] on icon "button" at bounding box center [320, 321] width 19 height 19
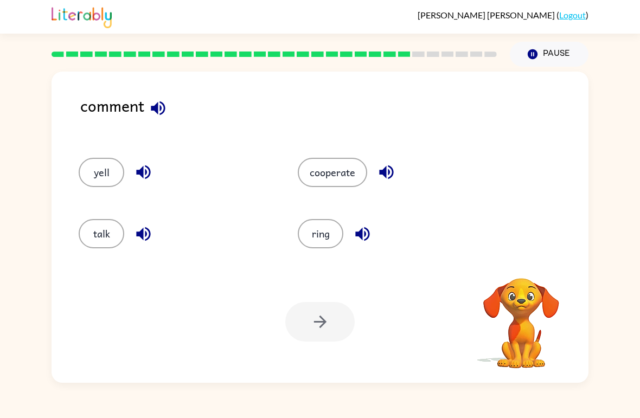
click at [155, 116] on icon "button" at bounding box center [158, 108] width 19 height 19
click at [154, 116] on icon "button" at bounding box center [158, 108] width 19 height 19
click at [158, 105] on icon "button" at bounding box center [158, 108] width 14 height 14
click at [159, 101] on icon "button" at bounding box center [158, 108] width 19 height 19
click at [395, 174] on icon "button" at bounding box center [386, 172] width 19 height 19
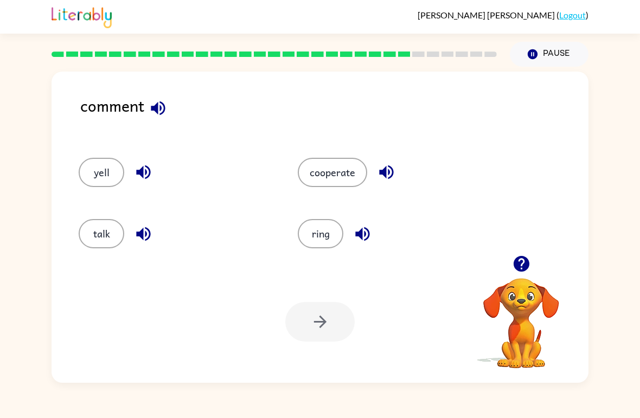
click at [363, 233] on icon "button" at bounding box center [362, 234] width 19 height 19
click at [146, 168] on icon "button" at bounding box center [143, 172] width 14 height 14
click at [146, 239] on icon "button" at bounding box center [143, 234] width 19 height 19
click at [108, 248] on button "talk" at bounding box center [102, 233] width 46 height 29
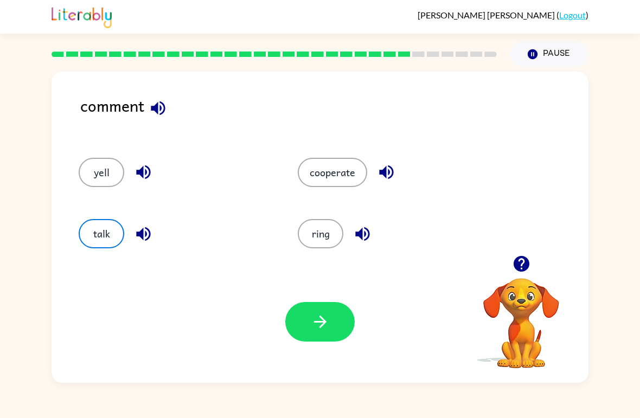
click at [345, 339] on button "button" at bounding box center [319, 322] width 69 height 40
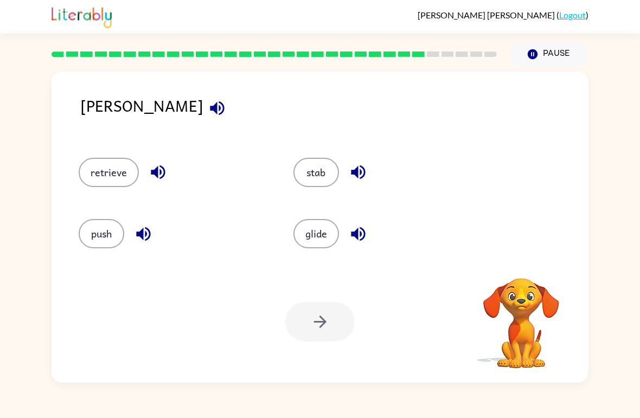
click at [210, 108] on icon "button" at bounding box center [217, 108] width 14 height 14
click at [151, 176] on icon "button" at bounding box center [158, 172] width 19 height 19
click at [142, 247] on button "button" at bounding box center [144, 234] width 28 height 28
click at [360, 155] on div "stab" at bounding box center [380, 167] width 215 height 61
click at [323, 231] on button "glide" at bounding box center [316, 233] width 46 height 29
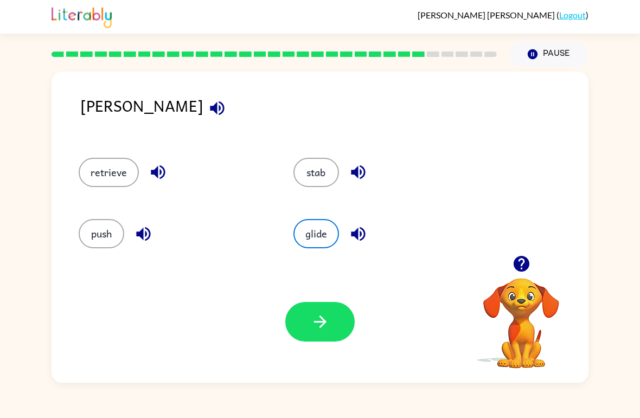
click at [108, 181] on button "retrieve" at bounding box center [109, 172] width 60 height 29
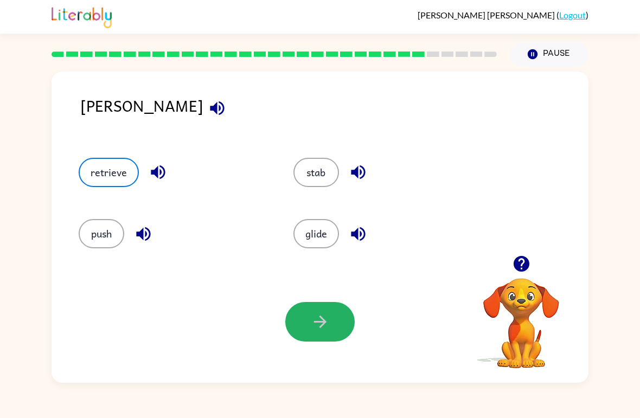
click at [330, 319] on button "button" at bounding box center [319, 322] width 69 height 40
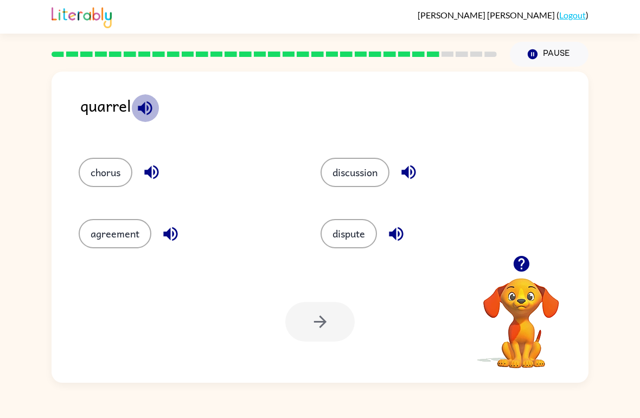
click at [148, 110] on icon "button" at bounding box center [145, 108] width 14 height 14
click at [151, 174] on icon "button" at bounding box center [151, 172] width 14 height 14
click at [161, 102] on div "quarrel" at bounding box center [334, 114] width 508 height 43
click at [138, 111] on icon "button" at bounding box center [145, 108] width 19 height 19
click at [141, 115] on icon "button" at bounding box center [145, 108] width 19 height 19
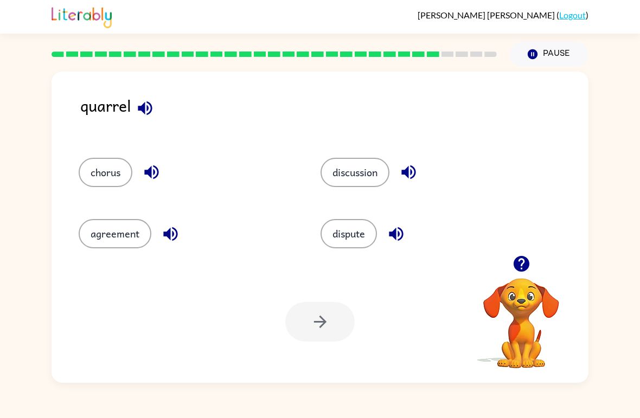
click at [379, 170] on button "discussion" at bounding box center [355, 172] width 69 height 29
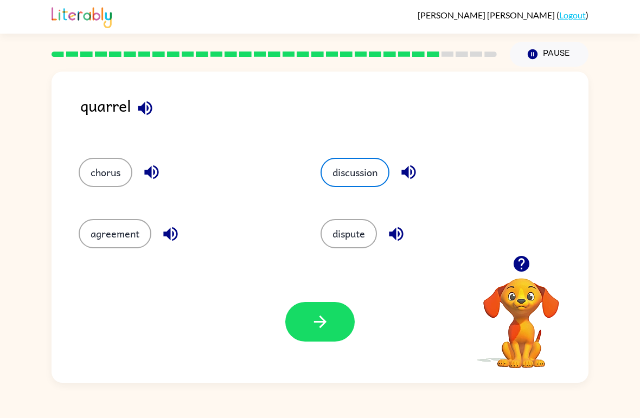
click at [358, 242] on button "dispute" at bounding box center [349, 233] width 56 height 29
click at [94, 233] on button "agreement" at bounding box center [115, 233] width 73 height 29
click at [319, 321] on icon "button" at bounding box center [320, 321] width 19 height 19
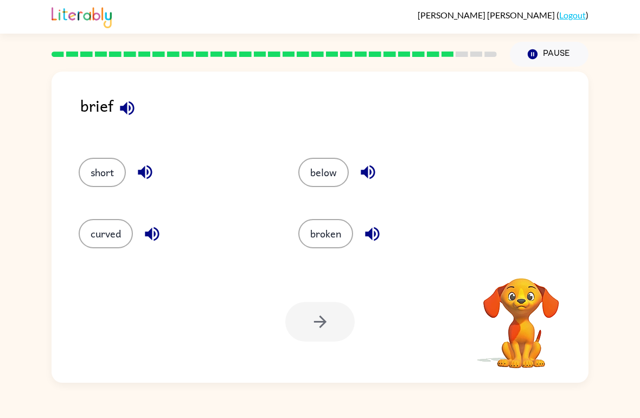
click at [129, 107] on icon "button" at bounding box center [127, 108] width 14 height 14
click at [130, 114] on icon "button" at bounding box center [127, 108] width 14 height 14
click at [123, 116] on icon "button" at bounding box center [127, 108] width 19 height 19
click at [92, 233] on button "curved" at bounding box center [106, 233] width 54 height 29
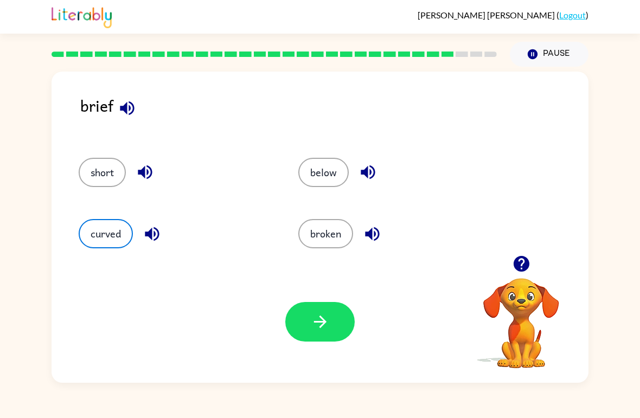
click at [330, 326] on button "button" at bounding box center [319, 322] width 69 height 40
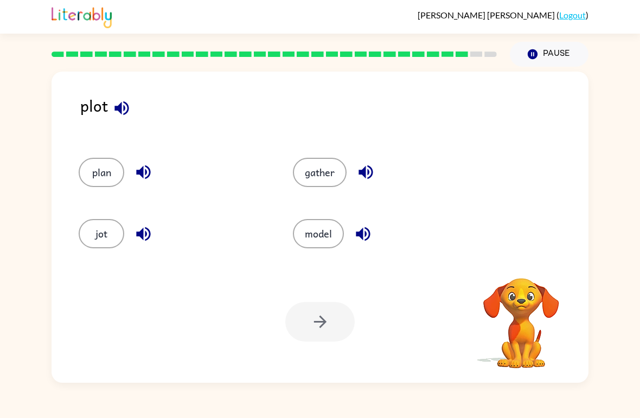
click at [124, 108] on icon "button" at bounding box center [121, 108] width 14 height 14
click at [338, 235] on button "model" at bounding box center [318, 233] width 51 height 29
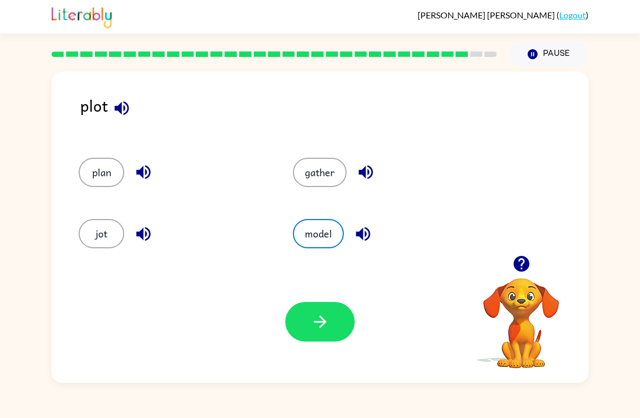
click at [317, 322] on icon "button" at bounding box center [319, 322] width 12 height 12
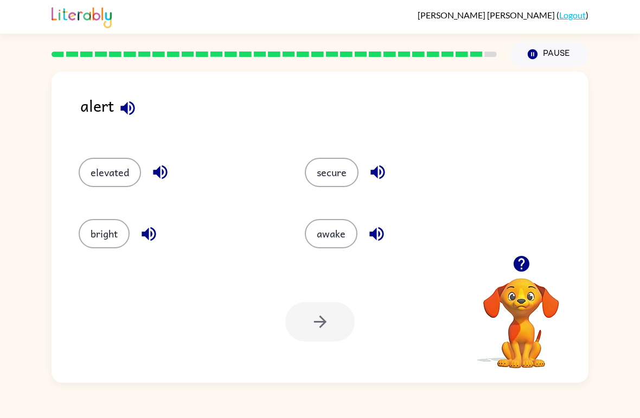
click at [382, 244] on icon "button" at bounding box center [376, 234] width 19 height 19
click at [387, 172] on button "button" at bounding box center [378, 172] width 28 height 28
click at [347, 164] on button "secure" at bounding box center [332, 172] width 54 height 29
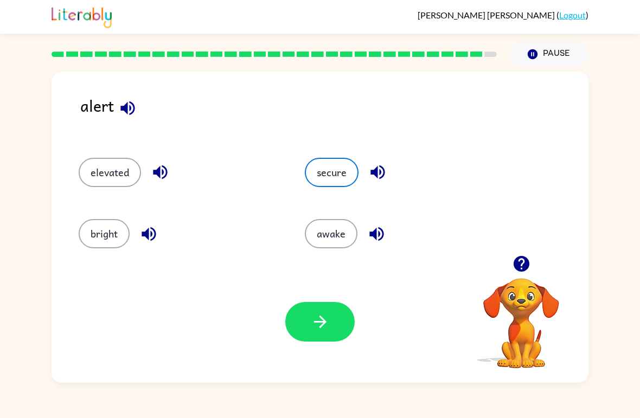
click at [324, 323] on icon "button" at bounding box center [319, 322] width 12 height 12
